Goal: Information Seeking & Learning: Check status

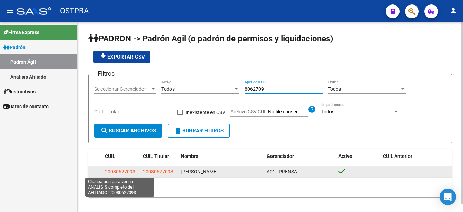
type input "8062709"
click at [120, 169] on span "20080627093" at bounding box center [120, 172] width 30 height 6
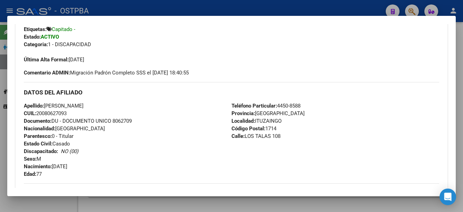
scroll to position [104, 0]
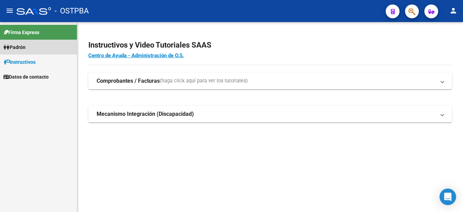
click at [33, 45] on link "Padrón" at bounding box center [38, 47] width 77 height 15
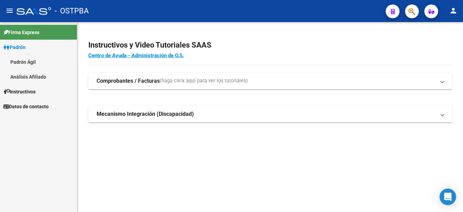
click at [31, 61] on link "Padrón Ágil" at bounding box center [38, 62] width 77 height 15
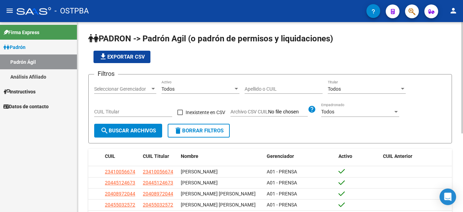
click at [248, 85] on div "Apellido o CUIL" at bounding box center [284, 87] width 78 height 14
